Goal: Task Accomplishment & Management: Manage account settings

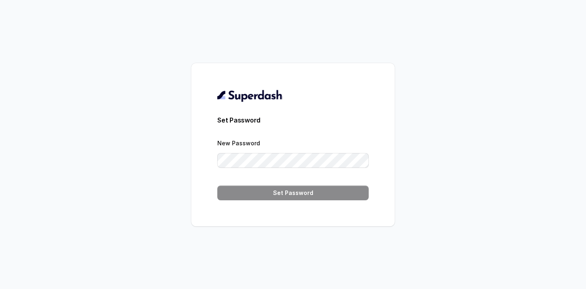
click at [250, 134] on form "Set Password New Password Set Password" at bounding box center [292, 157] width 151 height 85
click at [271, 168] on form "Set Password New Password Set Password" at bounding box center [292, 157] width 151 height 85
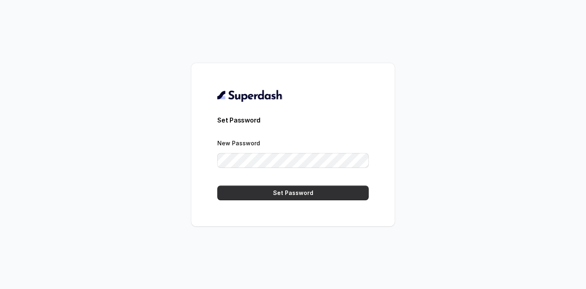
click at [302, 189] on button "Set Password" at bounding box center [292, 193] width 151 height 15
click at [307, 190] on button "Set Password" at bounding box center [292, 193] width 151 height 15
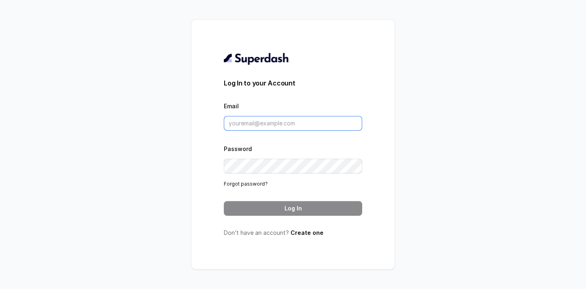
click at [273, 127] on input "Email" at bounding box center [293, 123] width 138 height 15
type input "[PERSON_NAME][EMAIL_ADDRESS][DOMAIN_NAME]"
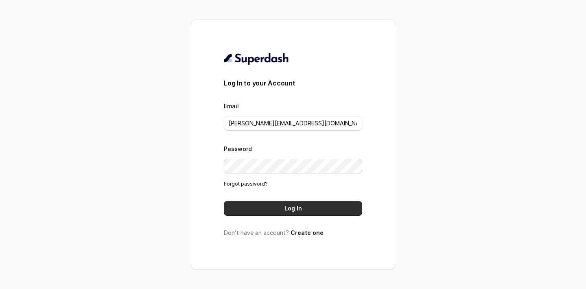
click at [282, 208] on button "Log In" at bounding box center [293, 208] width 138 height 15
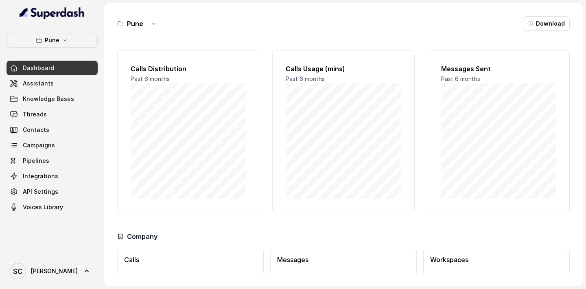
click at [76, 73] on link "Dashboard" at bounding box center [52, 68] width 91 height 15
click at [67, 82] on link "Assistants" at bounding box center [52, 83] width 91 height 15
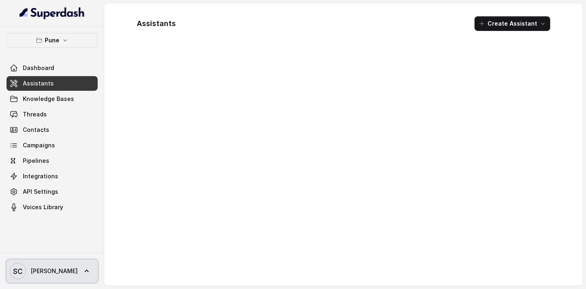
click at [83, 269] on icon at bounding box center [87, 271] width 8 height 8
click at [179, 157] on div "Pune Dashboard Assistants Knowledge Bases Threads Contacts Campaigns Pipelines …" at bounding box center [293, 144] width 586 height 289
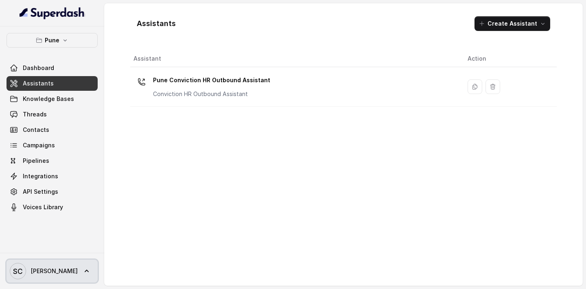
click at [85, 272] on icon at bounding box center [87, 271] width 4 height 2
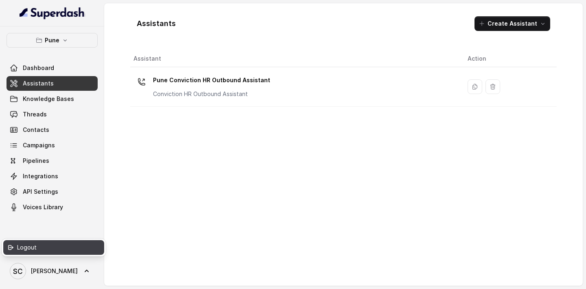
click at [69, 247] on div "Logout" at bounding box center [51, 248] width 69 height 10
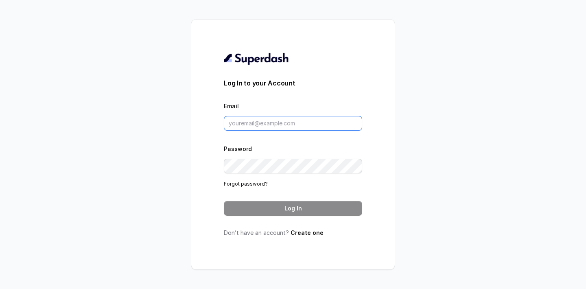
type input "[PERSON_NAME][EMAIL_ADDRESS][DOMAIN_NAME]"
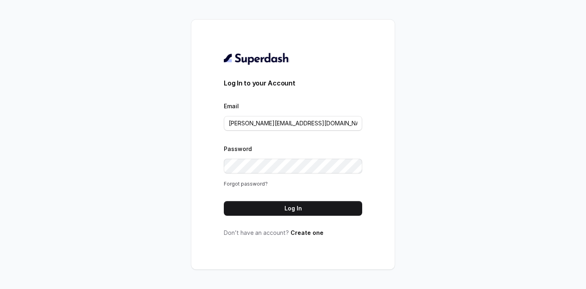
click at [258, 186] on link "Forgot password?" at bounding box center [246, 184] width 44 height 6
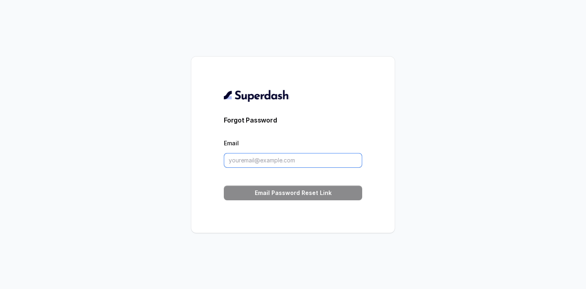
click at [254, 162] on input "Email" at bounding box center [293, 160] width 138 height 15
type input "[PERSON_NAME][EMAIL_ADDRESS][DOMAIN_NAME]"
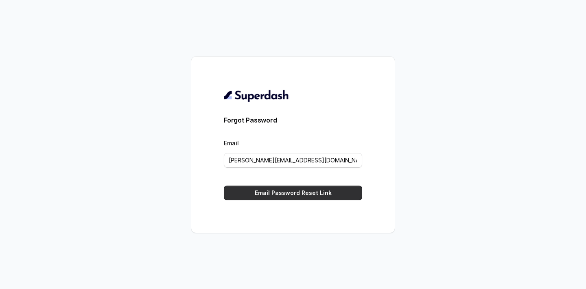
click at [283, 197] on button "Email Password Reset Link" at bounding box center [293, 193] width 138 height 15
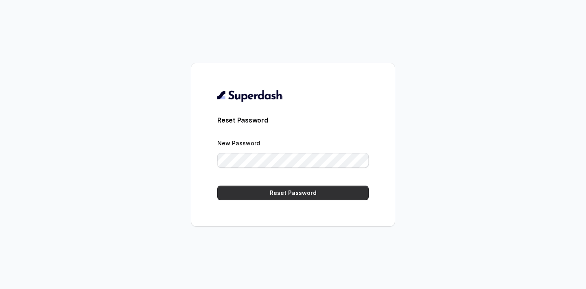
click at [302, 195] on button "Reset Password" at bounding box center [292, 193] width 151 height 15
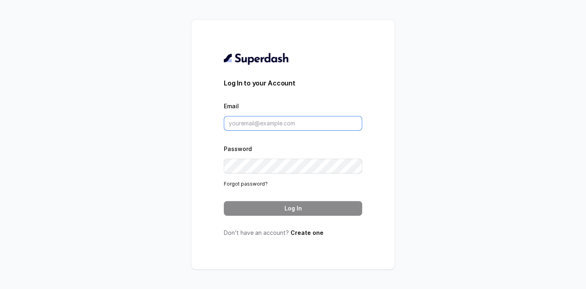
type input "[PERSON_NAME][EMAIL_ADDRESS][DOMAIN_NAME]"
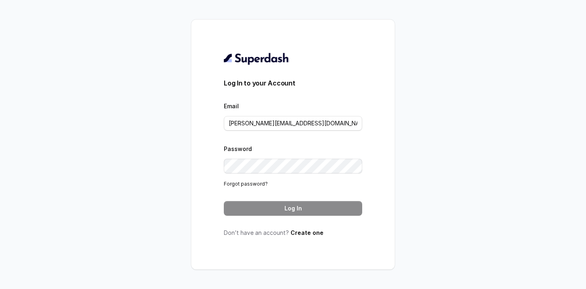
click at [288, 206] on button "Log In" at bounding box center [293, 208] width 138 height 15
